Goal: Check status: Check status

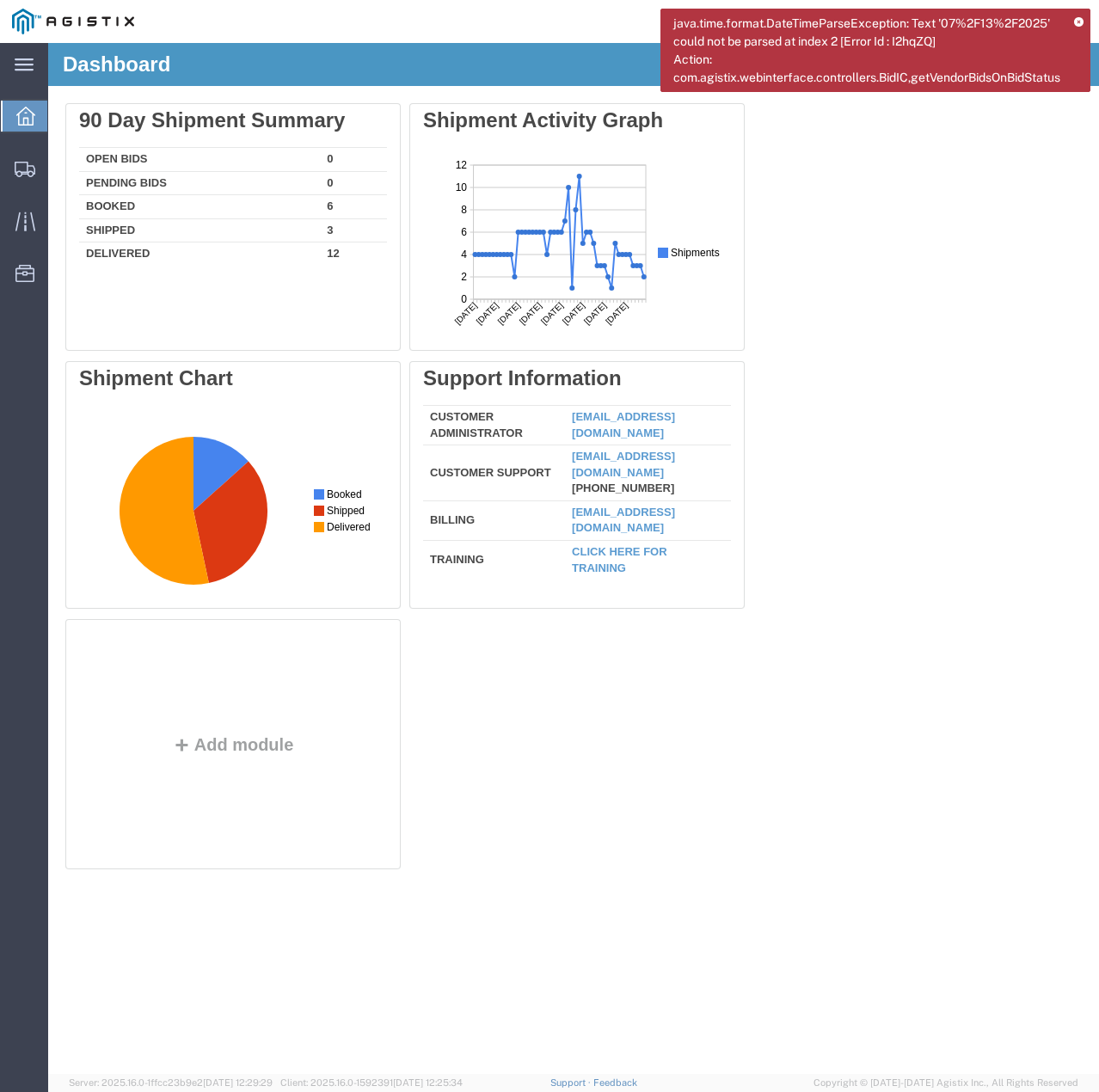
click at [1078, 18] on icon at bounding box center [1078, 23] width 9 height 9
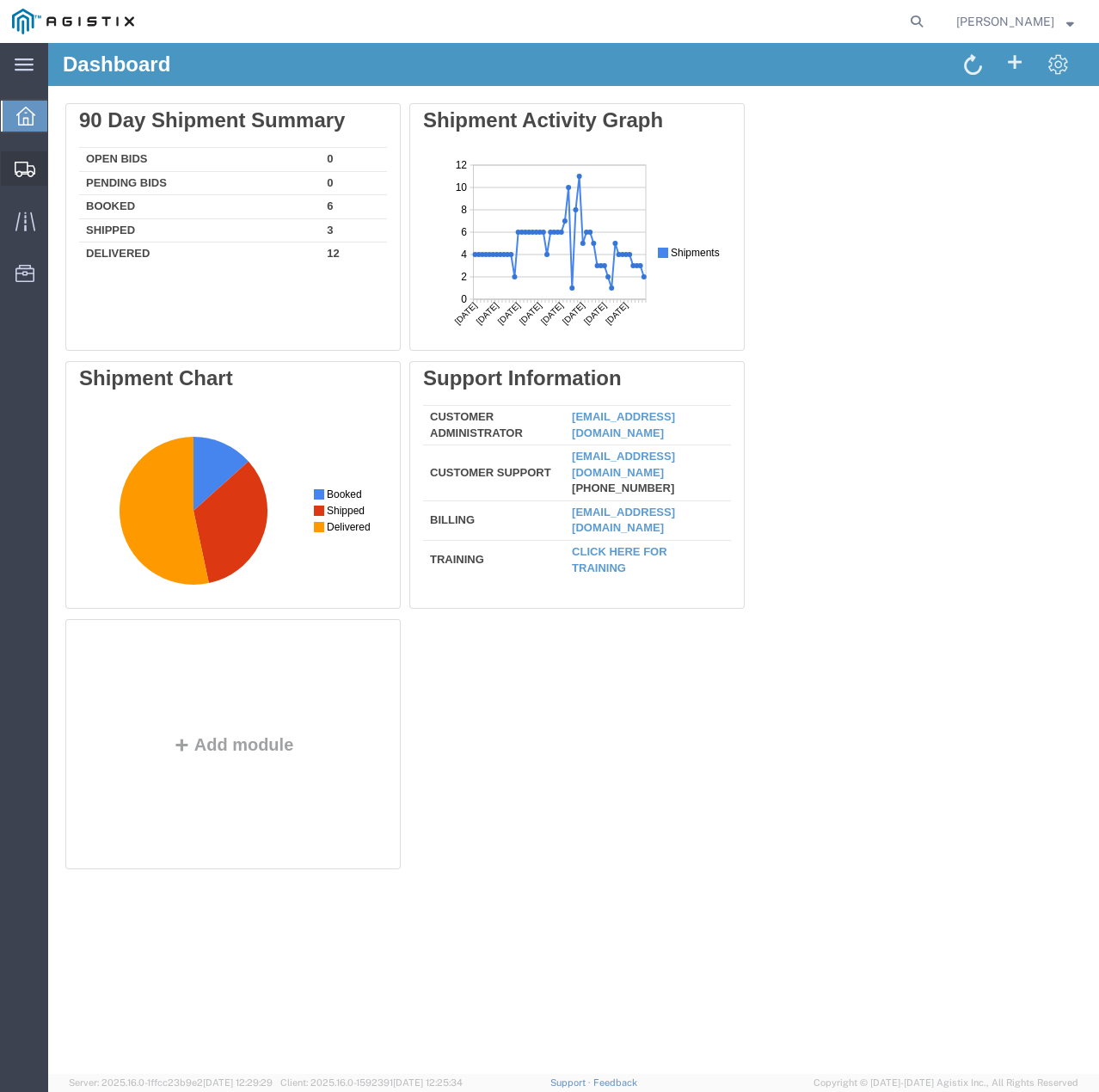
click at [20, 173] on icon at bounding box center [25, 169] width 21 height 16
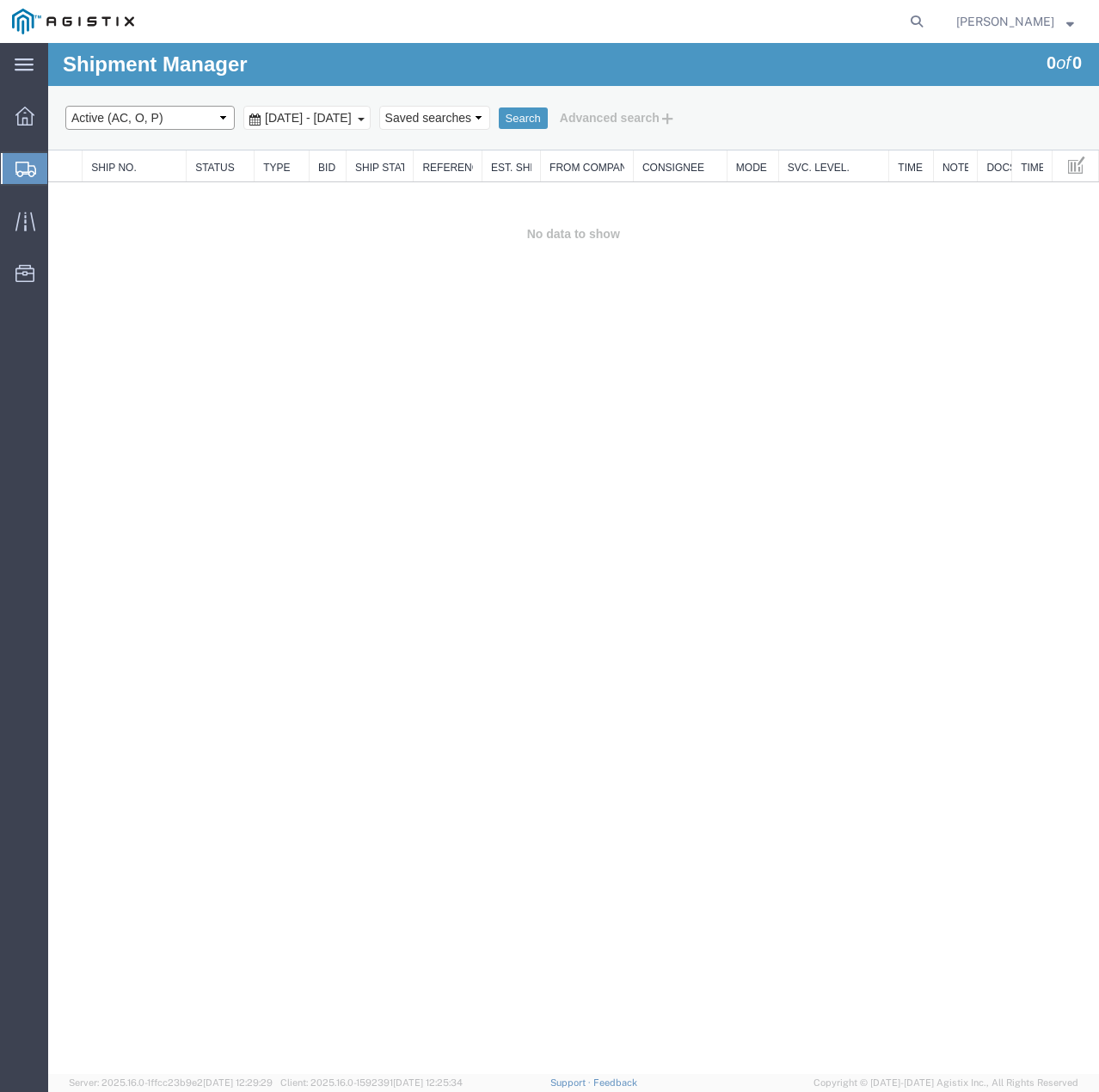
click at [209, 116] on select "Select status Active (AC, O, P) All Approved Awaiting Confirmation (AC) Booked …" at bounding box center [151, 118] width 170 height 24
select select "ALL"
click at [66, 106] on select "Select status Active (AC, O, P) All Approved Awaiting Confirmation (AC) Booked …" at bounding box center [151, 118] width 170 height 24
click at [364, 119] on b at bounding box center [361, 120] width 7 height 4
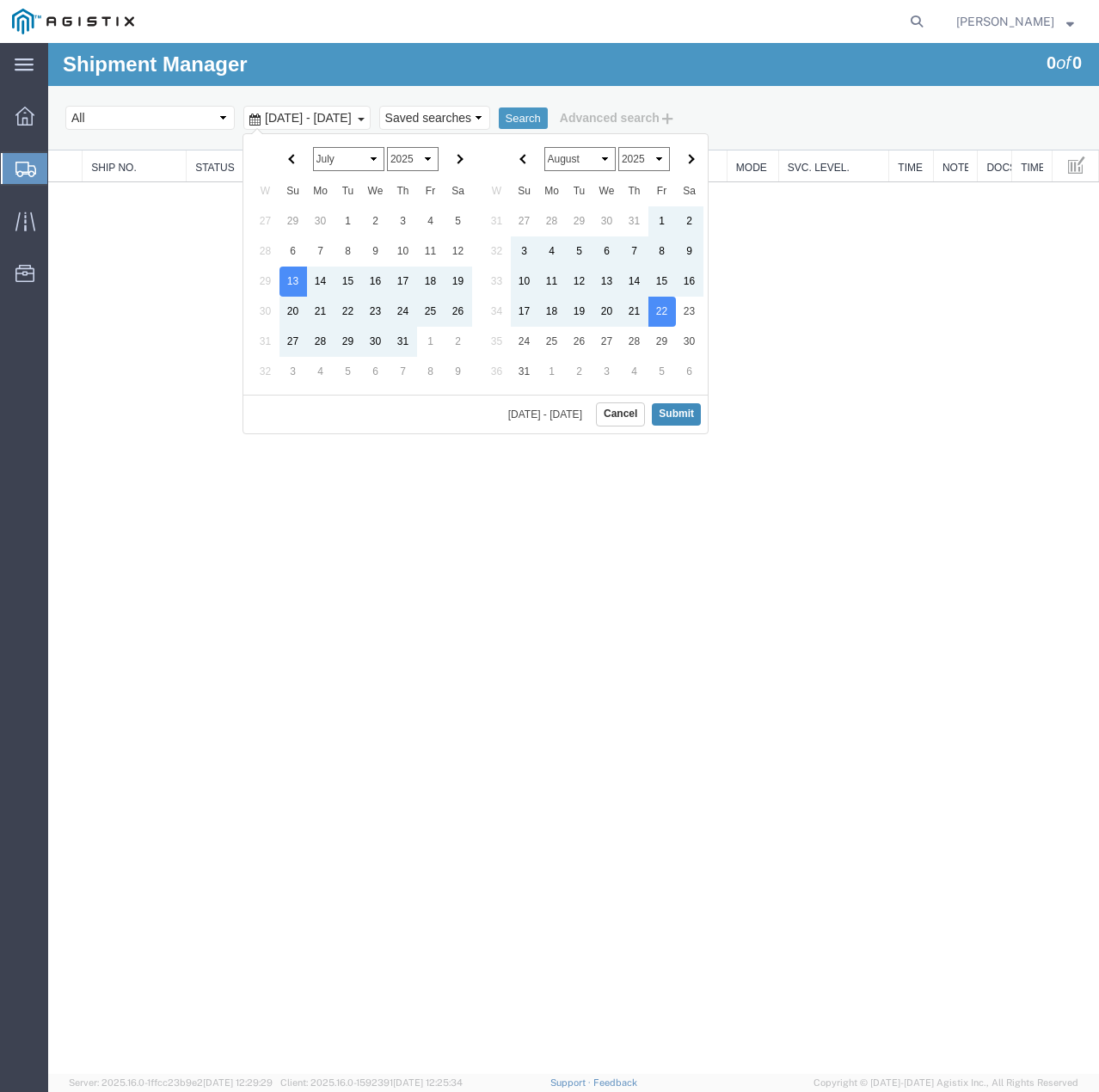
click at [681, 413] on button "Submit" at bounding box center [676, 415] width 49 height 22
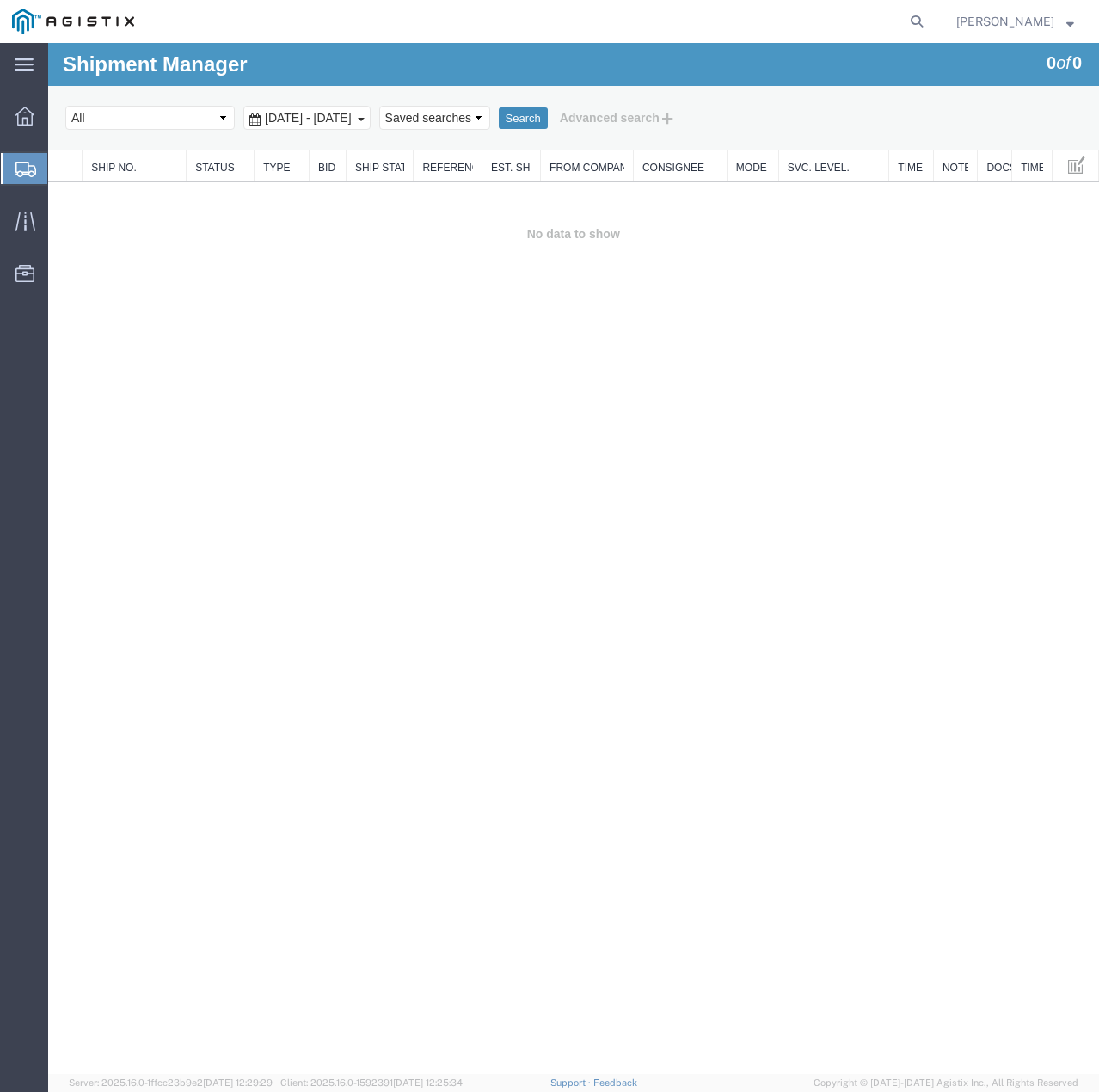
click at [548, 118] on button "Search" at bounding box center [523, 119] width 49 height 22
